Goal: Transaction & Acquisition: Download file/media

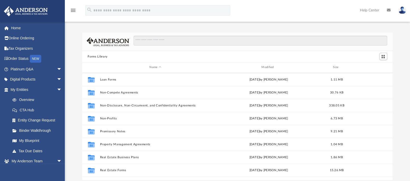
scroll to position [281, 0]
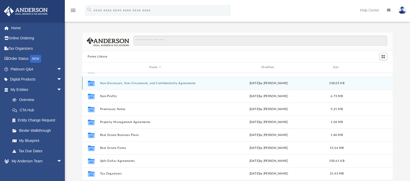
click at [143, 83] on button "Non-Disclosure, Non-Circumvent, and Confidentiality Agreements" at bounding box center [155, 83] width 111 height 3
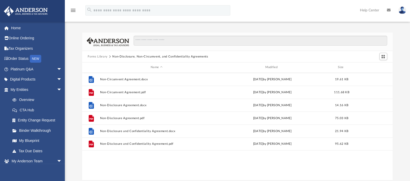
scroll to position [0, 0]
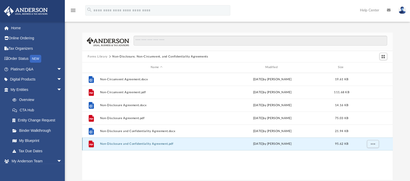
click at [141, 145] on button "Non-Disclosure and Confidentiality Agreement.pdf" at bounding box center [156, 143] width 113 height 3
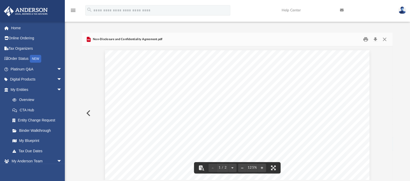
click at [92, 117] on button "Preview" at bounding box center [87, 113] width 11 height 15
click at [88, 40] on icon "Preview" at bounding box center [89, 39] width 4 height 5
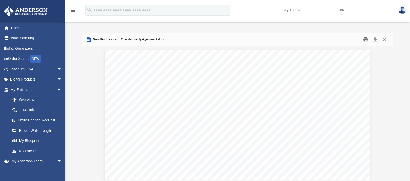
click at [366, 39] on button "Print" at bounding box center [365, 39] width 10 height 8
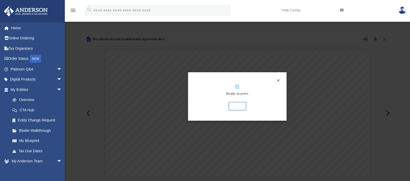
click at [278, 80] on button "Preview" at bounding box center [278, 80] width 6 height 6
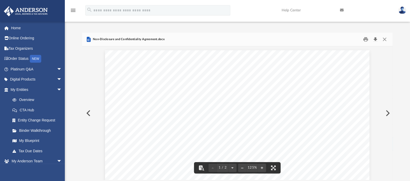
click at [375, 39] on button "Download" at bounding box center [374, 39] width 9 height 8
click at [87, 113] on button "Preview" at bounding box center [87, 113] width 11 height 15
click at [383, 37] on button "Close" at bounding box center [384, 39] width 9 height 8
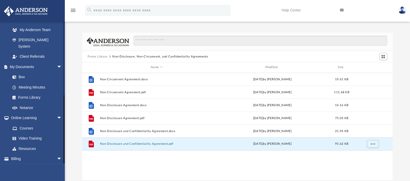
scroll to position [147, 0]
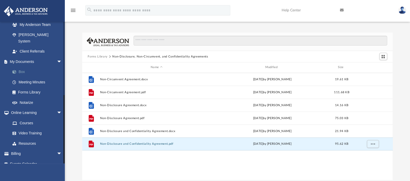
click at [22, 67] on link "Box" at bounding box center [38, 72] width 62 height 10
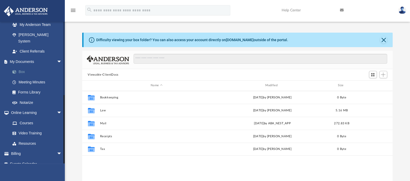
scroll to position [113, 305]
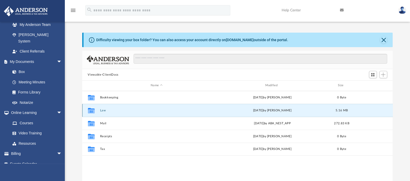
click at [104, 110] on button "Law" at bounding box center [156, 110] width 113 height 3
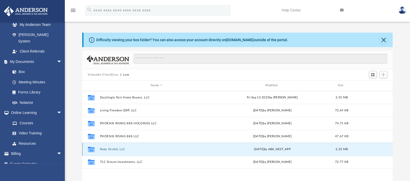
click at [108, 150] on button "Ruby Orchid, LLC" at bounding box center [156, 149] width 113 height 3
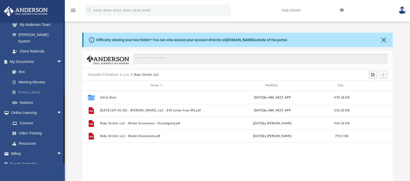
click at [32, 87] on link "Forms Library" at bounding box center [38, 92] width 62 height 10
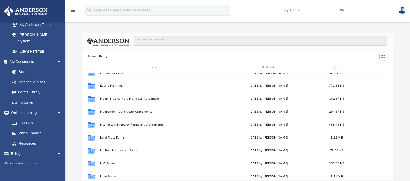
scroll to position [194, 0]
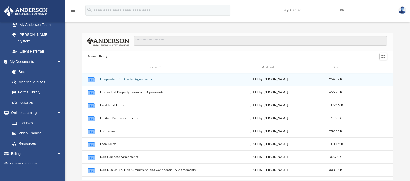
click at [95, 79] on icon "Collaborated Folder" at bounding box center [91, 79] width 8 height 8
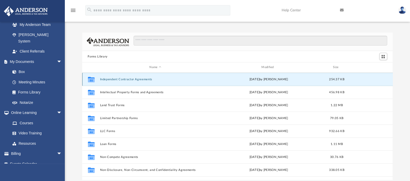
click at [113, 81] on button "Independent Contractor Agreements" at bounding box center [155, 79] width 111 height 3
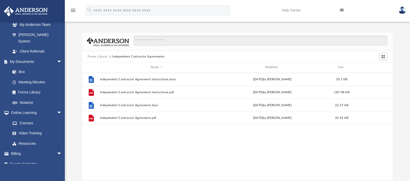
scroll to position [0, 0]
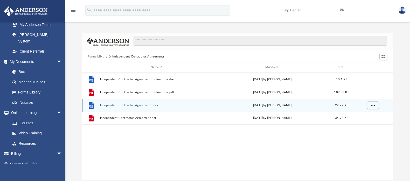
click at [116, 105] on button "Independent Contractor Agreement.docx" at bounding box center [156, 105] width 113 height 3
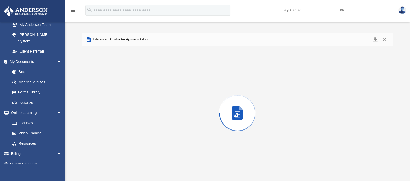
click at [116, 105] on div "Preview" at bounding box center [237, 113] width 310 height 134
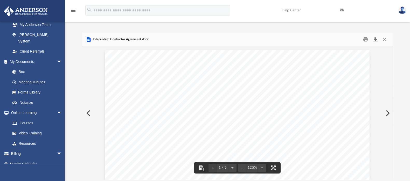
click at [376, 39] on button "Download" at bounding box center [374, 39] width 9 height 8
